Goal: Task Accomplishment & Management: Complete application form

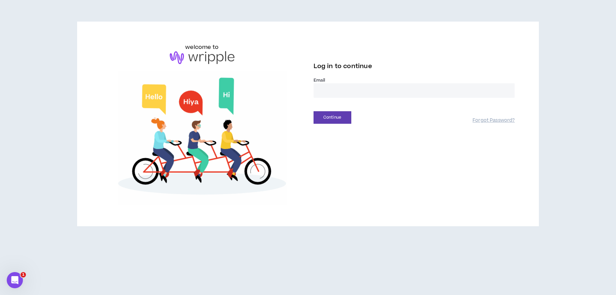
click at [340, 90] on input "email" at bounding box center [414, 90] width 201 height 14
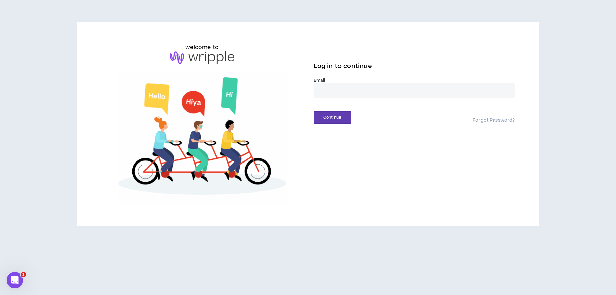
type input "**********"
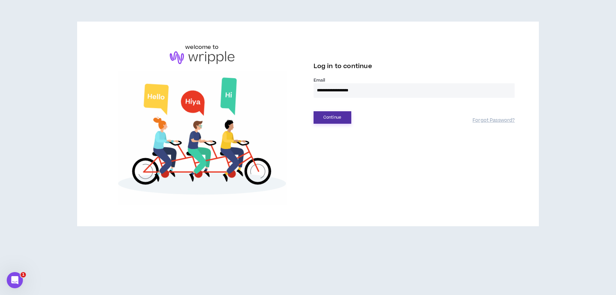
click at [333, 114] on button "Continue" at bounding box center [333, 117] width 38 height 12
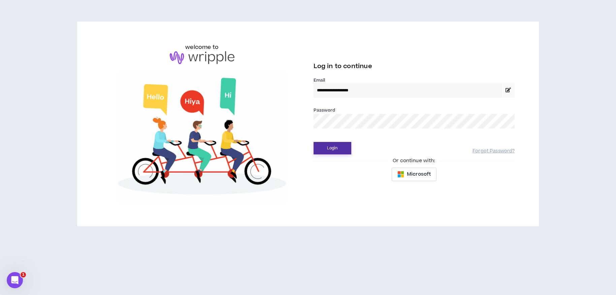
click at [343, 147] on button "Login" at bounding box center [333, 148] width 38 height 12
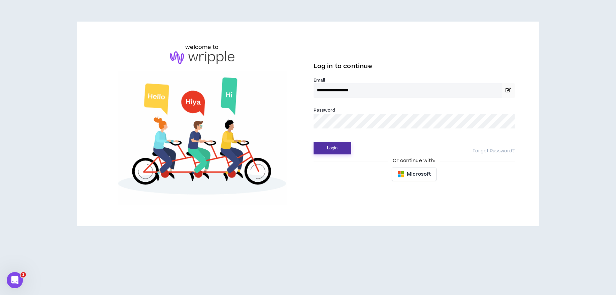
click at [327, 152] on button "Login" at bounding box center [333, 148] width 38 height 12
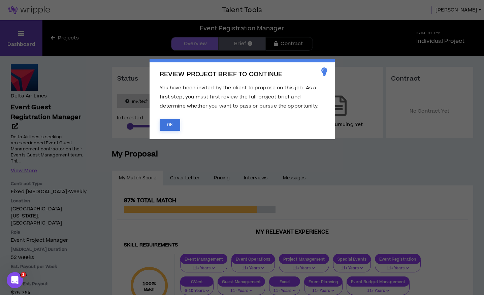
click at [161, 124] on button "OK" at bounding box center [170, 125] width 21 height 12
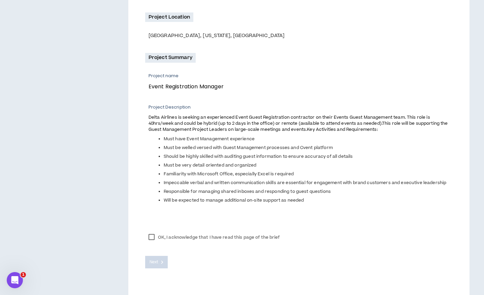
scroll to position [194, 0]
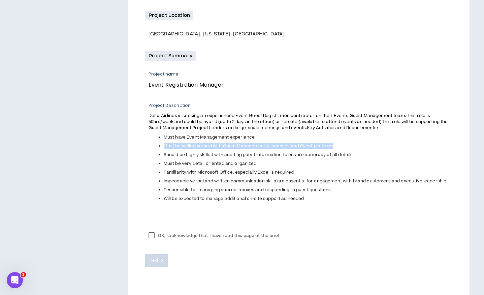
drag, startPoint x: 330, startPoint y: 145, endPoint x: 175, endPoint y: 147, distance: 155.3
click at [164, 147] on li "Must be welled versed with Guest Management processes and Cvent platform" at bounding box center [308, 146] width 289 height 6
copy span "Must be welled versed with Guest Management processes and Cvent platform"
click at [221, 210] on p at bounding box center [301, 209] width 304 height 7
click at [151, 236] on label "OK, I acknowledge that I have read this page of the brief" at bounding box center [214, 235] width 138 height 10
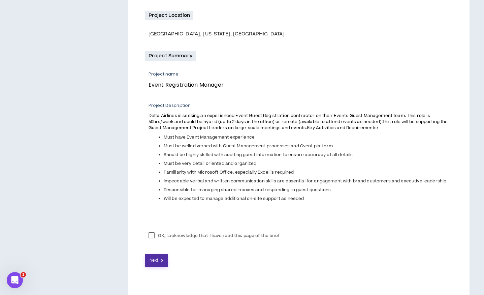
click at [161, 261] on button "Next" at bounding box center [156, 260] width 23 height 12
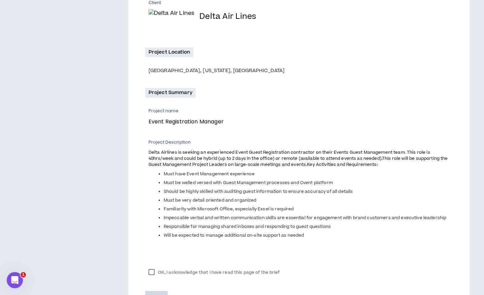
scroll to position [207, 0]
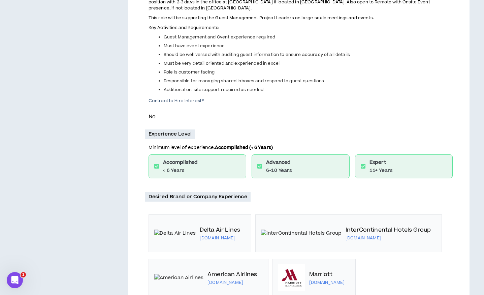
scroll to position [188, 0]
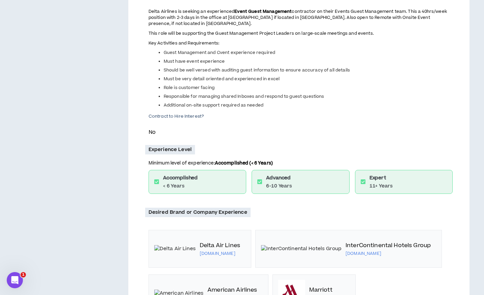
click at [401, 183] on div "Expert 11+ Years" at bounding box center [404, 182] width 98 height 24
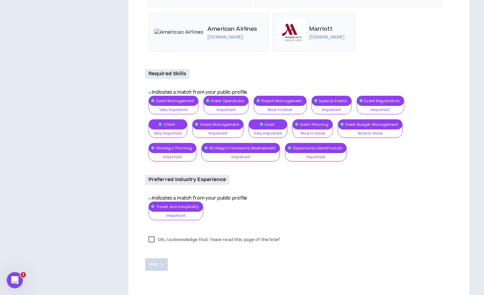
scroll to position [466, 0]
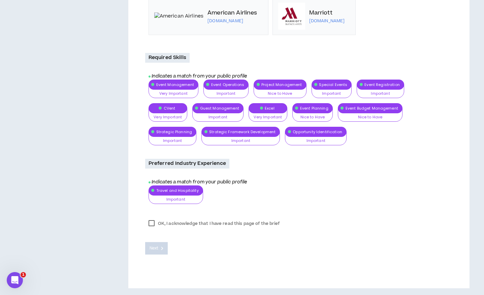
click at [152, 225] on label "OK, I acknowledge that I have read this page of the brief" at bounding box center [214, 223] width 138 height 10
click at [154, 247] on span "Next" at bounding box center [154, 248] width 9 height 6
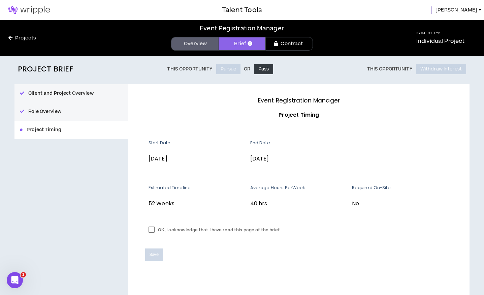
click at [154, 228] on label "OK, I acknowledge that I have read this page of the brief" at bounding box center [214, 230] width 138 height 10
click at [152, 258] on button "Save" at bounding box center [154, 254] width 18 height 12
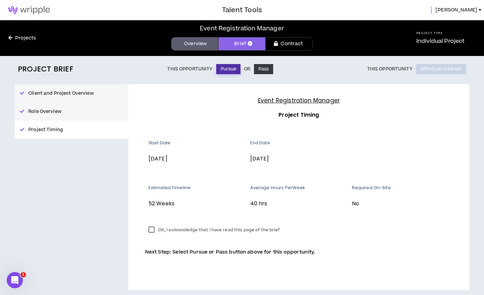
click at [224, 70] on button "Pursue" at bounding box center [228, 69] width 25 height 10
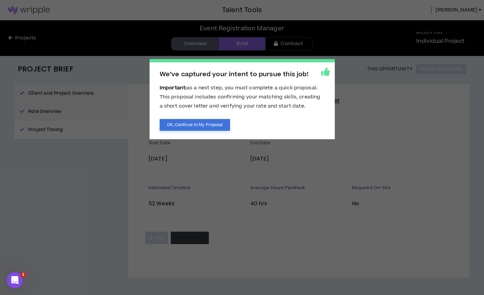
click at [183, 127] on button "OK, Continue to My Proposal" at bounding box center [195, 125] width 71 height 12
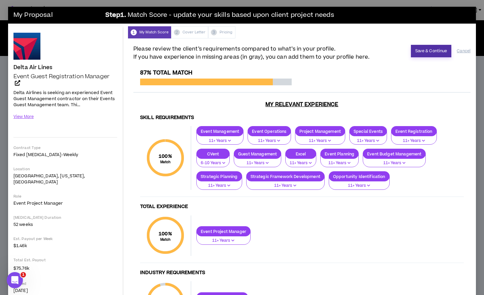
click at [428, 54] on button "Save & Continue" at bounding box center [431, 51] width 41 height 12
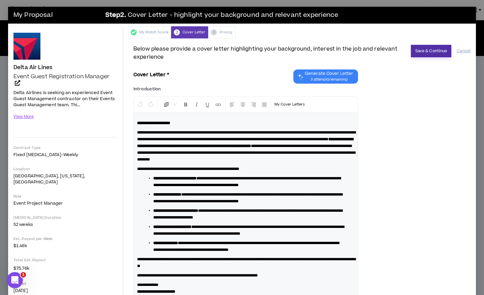
click at [432, 49] on button "Save & Continue" at bounding box center [431, 51] width 41 height 12
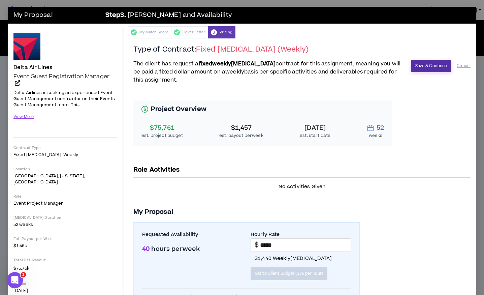
click at [420, 66] on button "Save & Continue" at bounding box center [431, 66] width 41 height 12
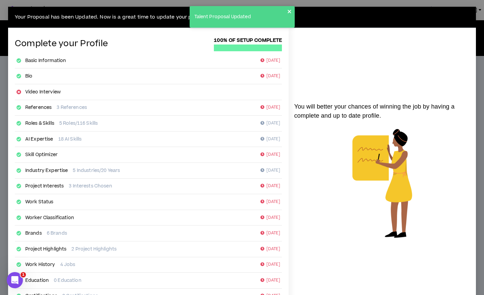
click at [290, 13] on icon "close" at bounding box center [289, 11] width 5 height 5
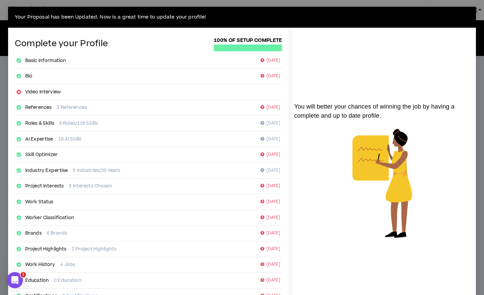
scroll to position [60, 0]
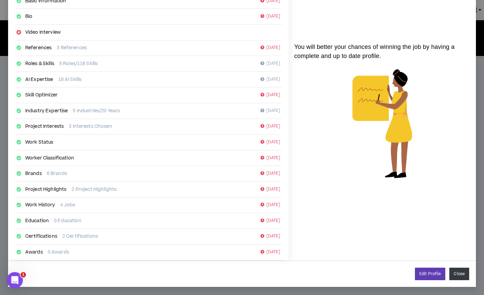
click at [458, 274] on button "Close" at bounding box center [459, 273] width 20 height 12
